Goal: Information Seeking & Learning: Learn about a topic

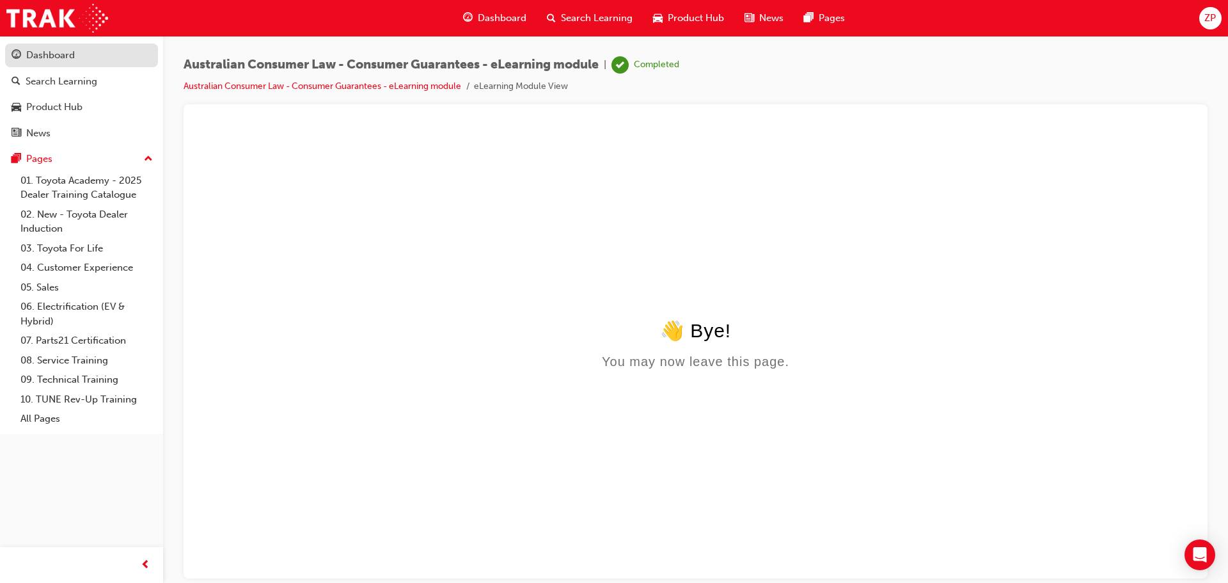
click at [97, 62] on div "Dashboard" at bounding box center [82, 55] width 140 height 16
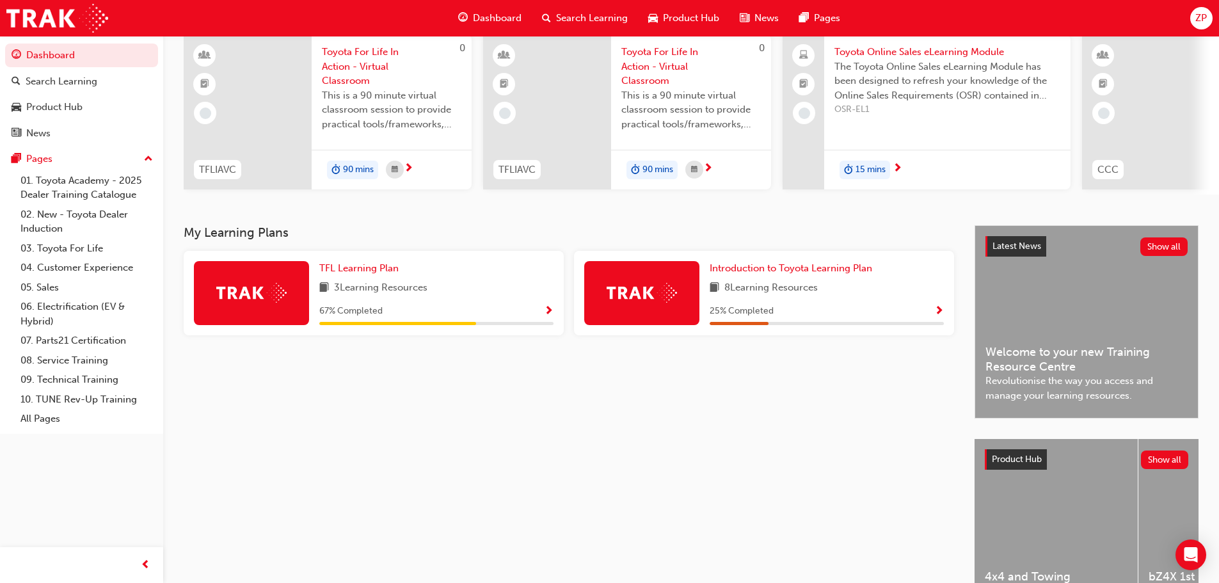
scroll to position [128, 0]
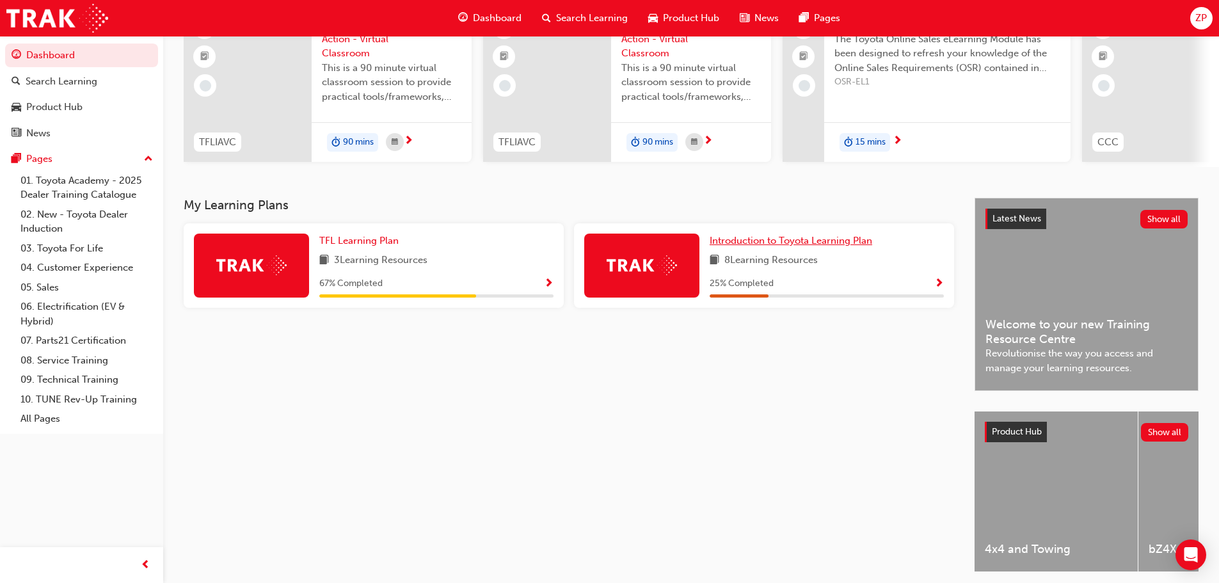
click at [812, 246] on span "Introduction to Toyota Learning Plan" at bounding box center [790, 241] width 162 height 12
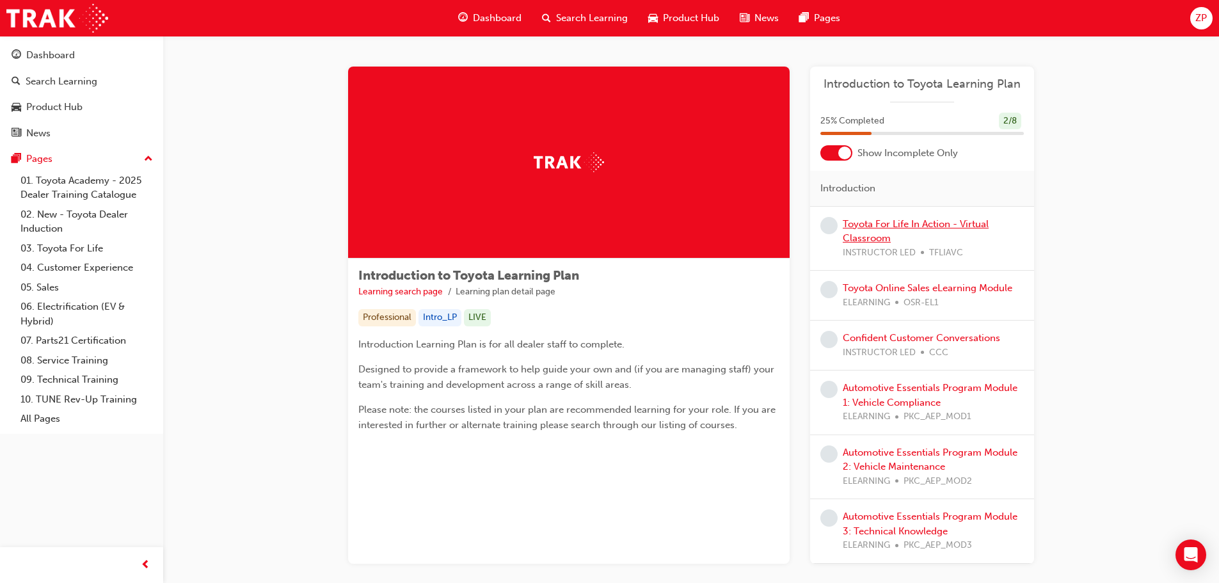
click at [878, 236] on link "Toyota For Life In Action - Virtual Classroom" at bounding box center [916, 231] width 146 height 26
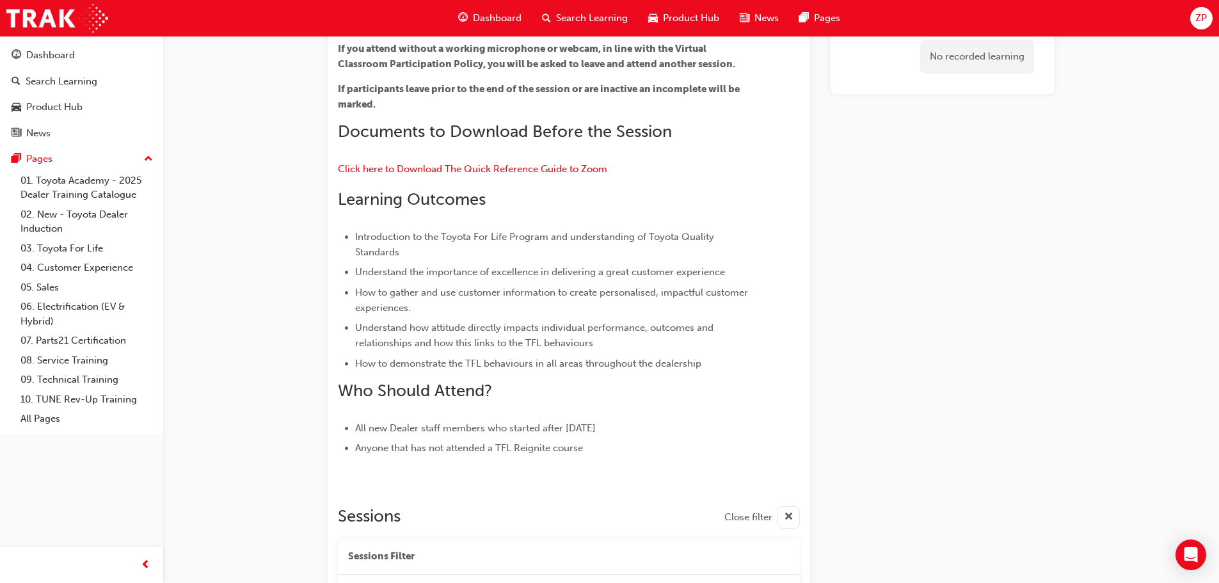
scroll to position [86, 0]
